Goal: Information Seeking & Learning: Learn about a topic

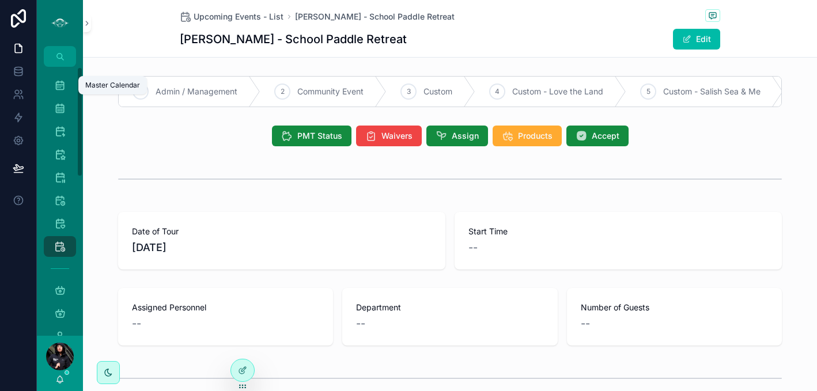
click at [54, 86] on icon "scrollable content" at bounding box center [60, 85] width 12 height 12
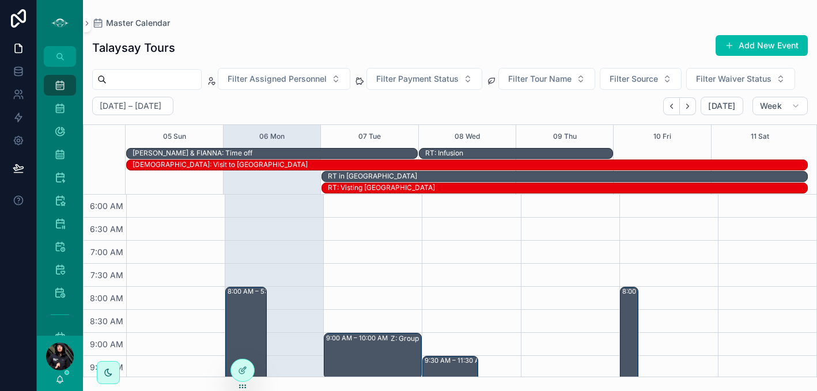
scroll to position [276, 0]
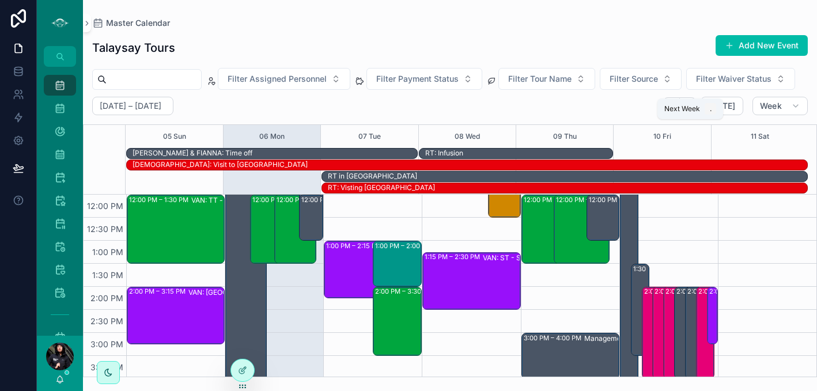
click at [687, 111] on icon "Next" at bounding box center [687, 106] width 9 height 9
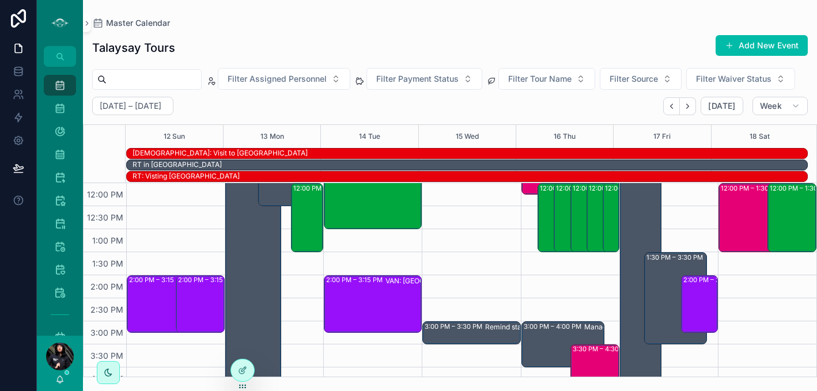
click at [687, 111] on icon "Next" at bounding box center [687, 106] width 9 height 9
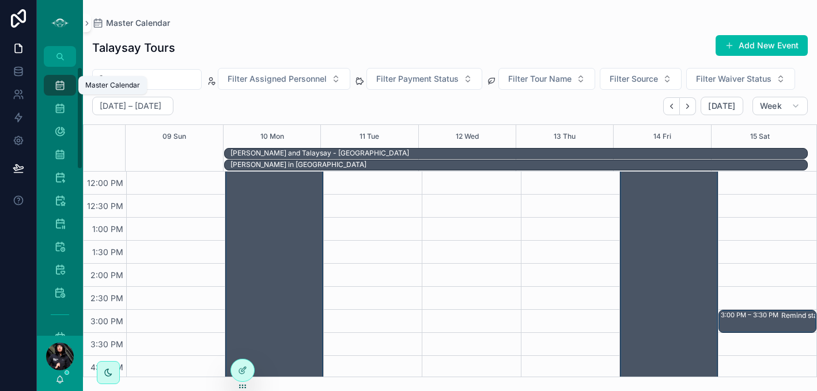
click at [63, 82] on icon "scrollable content" at bounding box center [60, 85] width 12 height 12
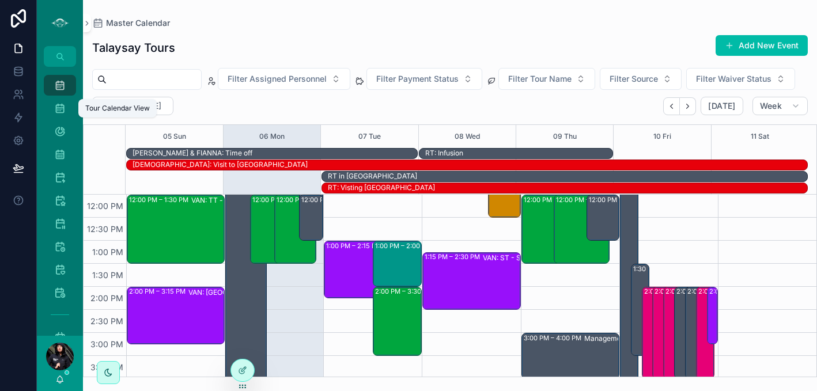
click at [60, 106] on icon "scrollable content" at bounding box center [60, 109] width 12 height 12
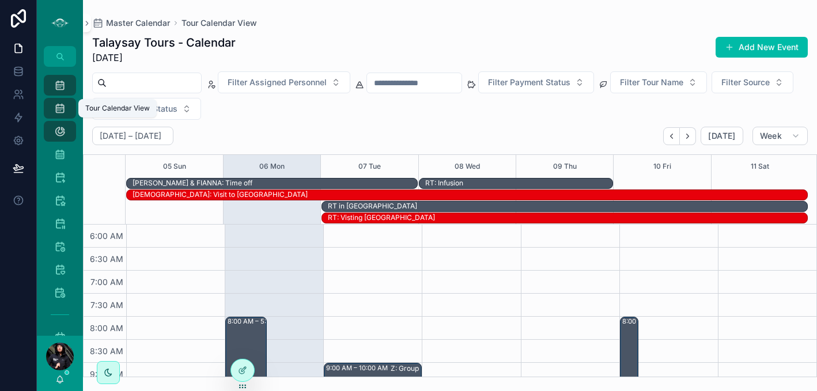
click at [56, 77] on div "Master Calendar 1,804" at bounding box center [60, 85] width 18 height 18
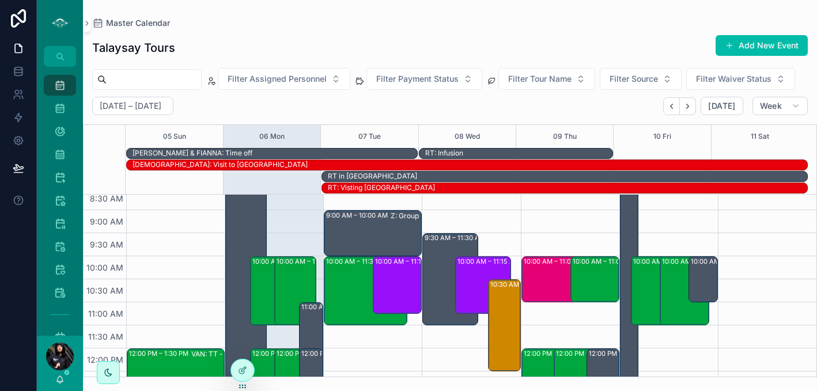
scroll to position [135, 0]
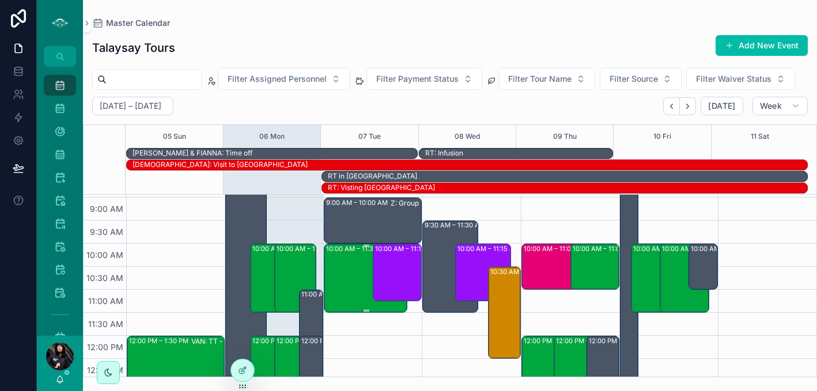
click at [346, 293] on div "10:00 AM – 11:30 AM VAN: TT - [PERSON_NAME] (13) [PERSON_NAME], TW:XTTZ-FXTV" at bounding box center [366, 278] width 80 height 67
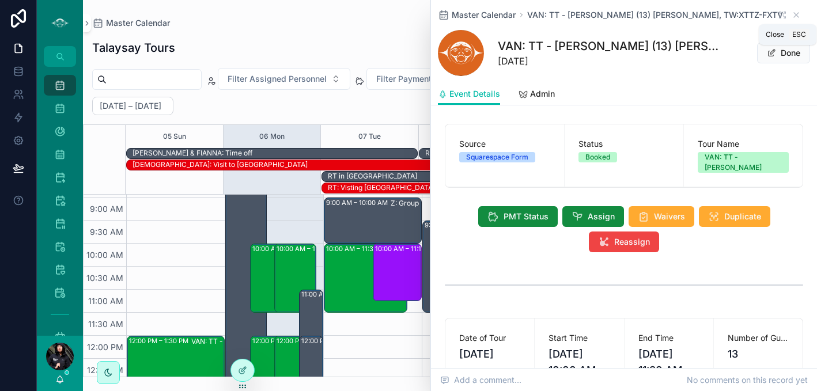
click at [791, 14] on icon "scrollable content" at bounding box center [795, 14] width 9 height 9
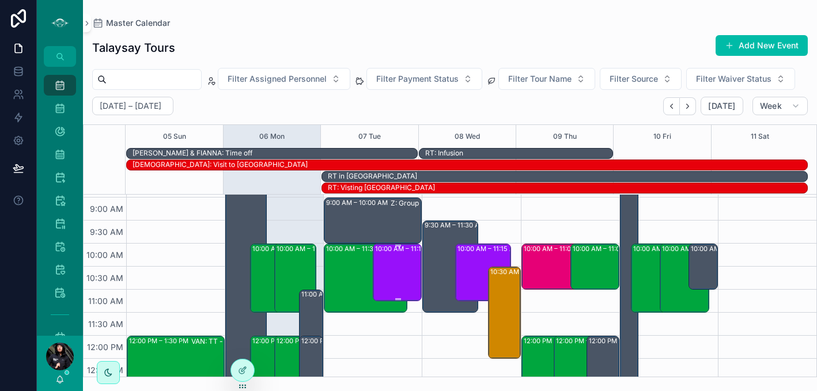
click at [390, 293] on div "10:00 AM – 11:15 AM VAN: ST - School Program (Private) (74) [PERSON_NAME], TW:[…" at bounding box center [398, 272] width 46 height 55
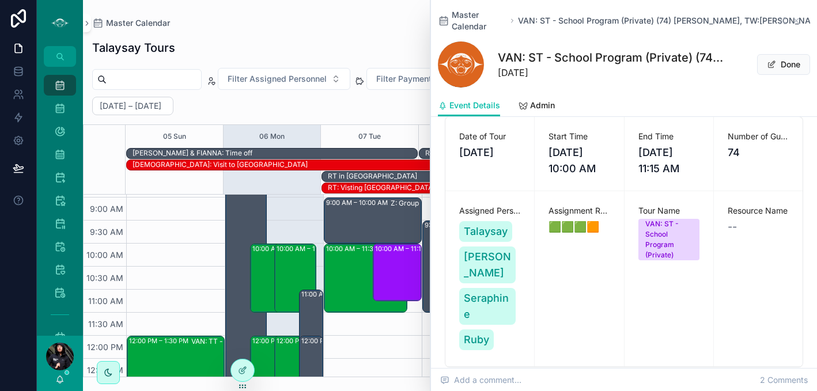
scroll to position [221, 0]
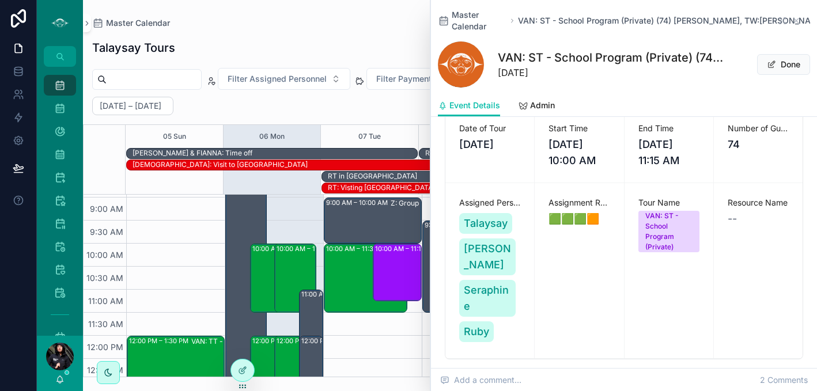
click at [396, 118] on div "Talaysay Tours Add New Event Filter Assigned Personnel Filter Payment Status Fi…" at bounding box center [450, 203] width 734 height 350
click at [349, 290] on div "10:00 AM – 11:30 AM VAN: TT - [PERSON_NAME] (13) [PERSON_NAME], TW:XTTZ-FXTV" at bounding box center [366, 278] width 80 height 67
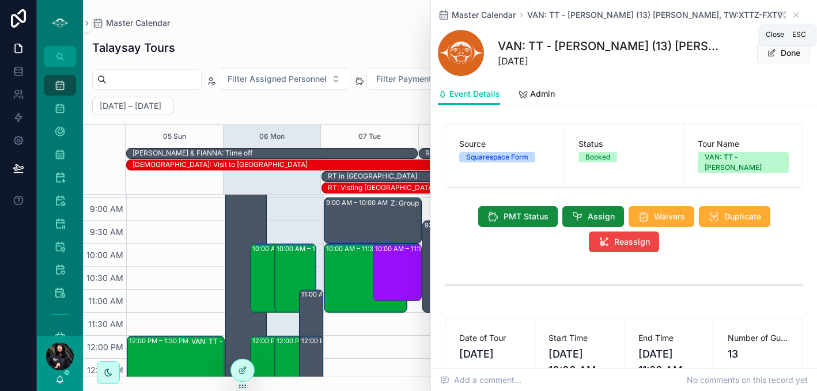
click at [791, 15] on icon "scrollable content" at bounding box center [795, 14] width 9 height 9
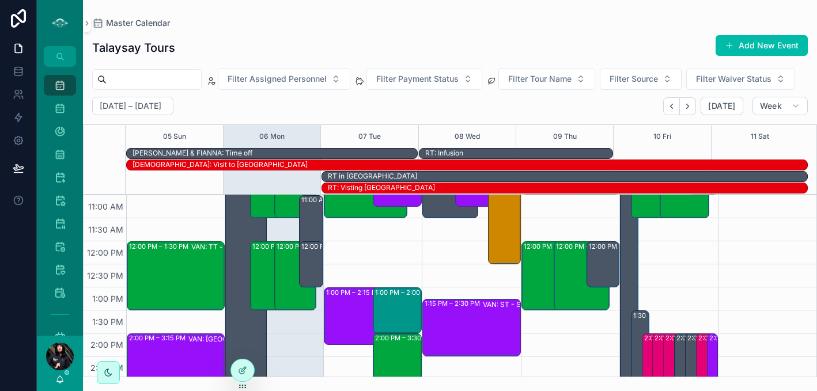
scroll to position [291, 0]
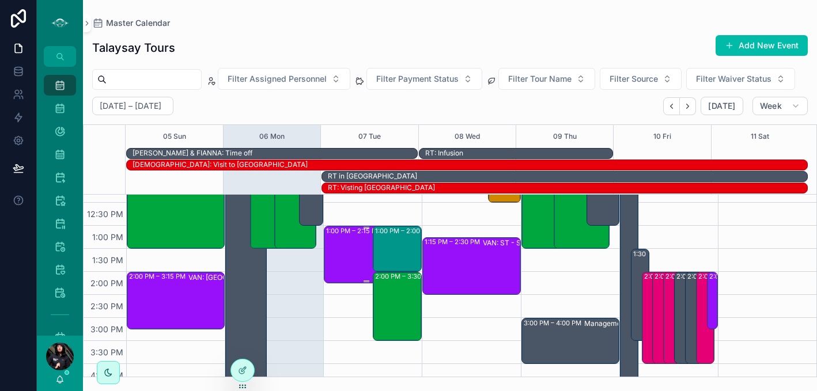
click at [348, 279] on div "1:00 PM – 2:15 PM VAN: [GEOGRAPHIC_DATA][PERSON_NAME] (37) [PERSON_NAME], TW:KX…" at bounding box center [366, 254] width 80 height 55
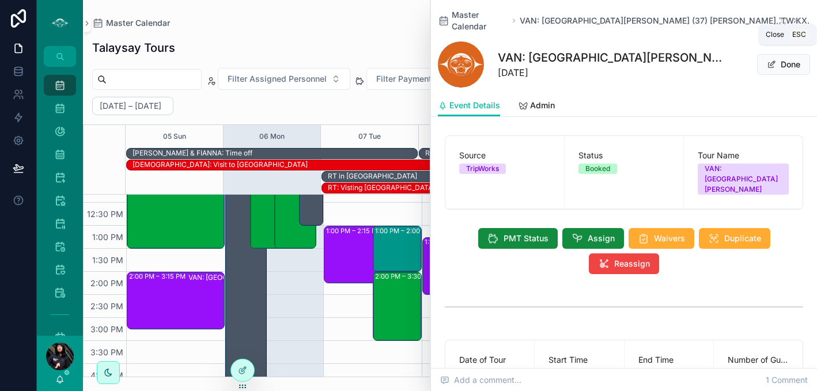
click at [791, 16] on icon "scrollable content" at bounding box center [795, 20] width 9 height 9
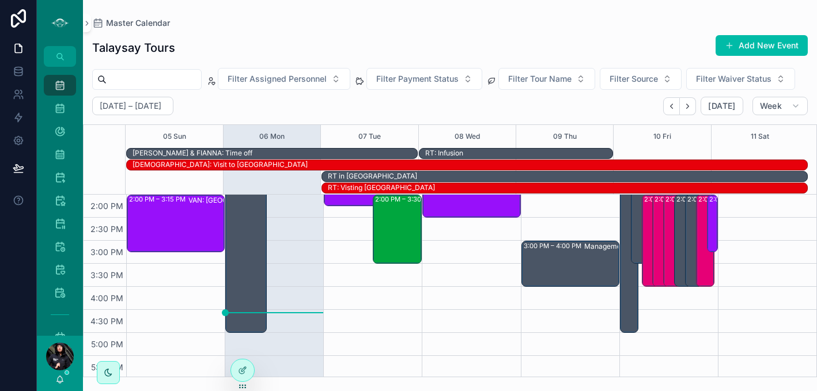
scroll to position [271, 0]
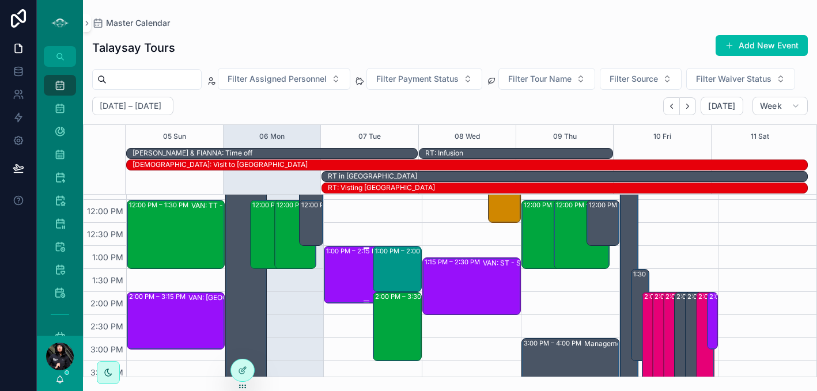
click at [352, 302] on div "1:00 PM – 2:15 PM VAN: [GEOGRAPHIC_DATA][PERSON_NAME] (37) [PERSON_NAME], TW:KX…" at bounding box center [366, 274] width 80 height 55
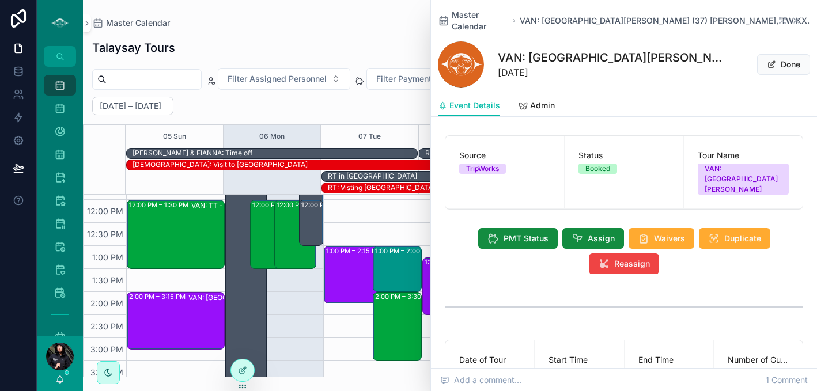
scroll to position [199, 0]
click at [791, 16] on icon "scrollable content" at bounding box center [795, 20] width 9 height 9
